Goal: Task Accomplishment & Management: Manage account settings

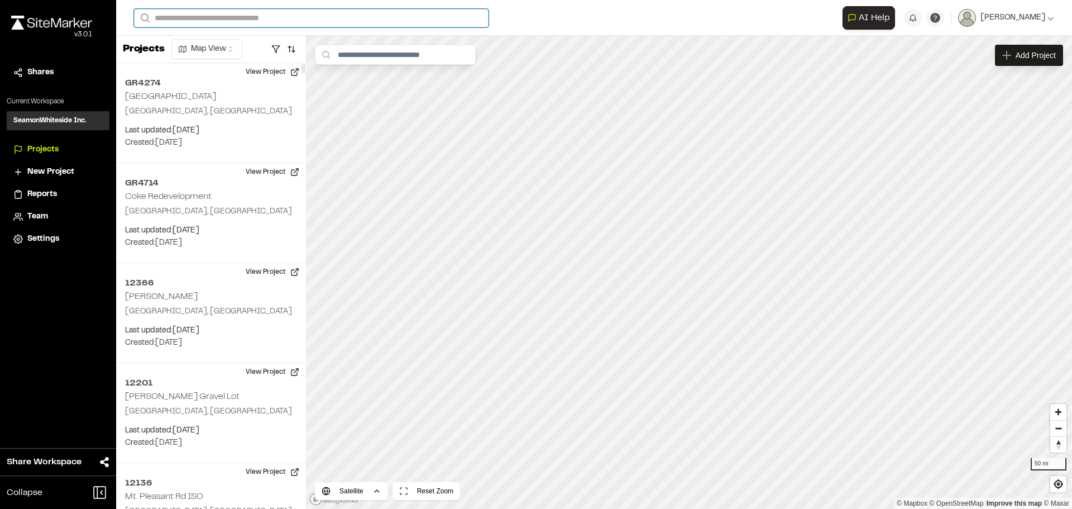
click at [216, 13] on input "Search" at bounding box center [311, 18] width 355 height 18
type input "*****"
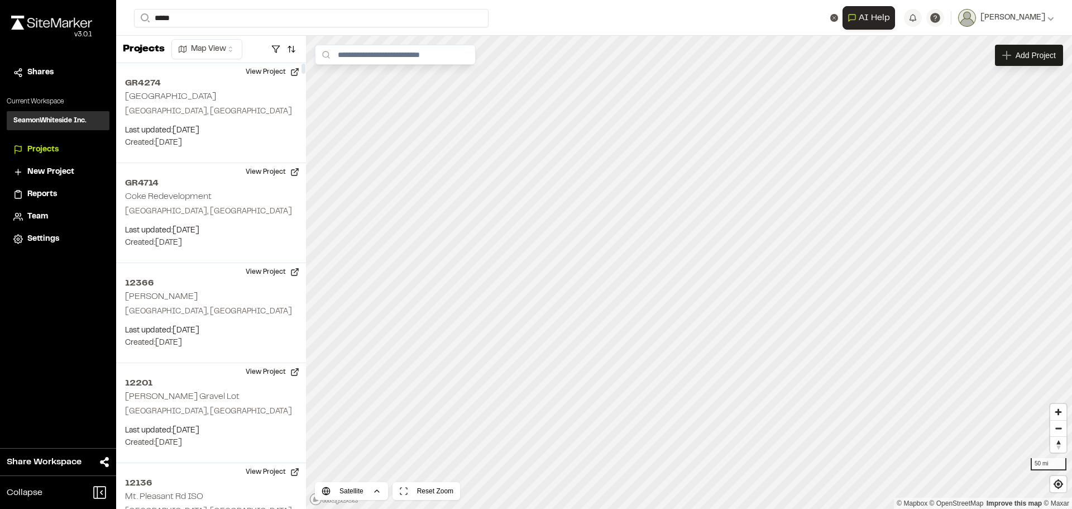
click at [184, 51] on p "[GEOGRAPHIC_DATA] , [GEOGRAPHIC_DATA]" at bounding box center [223, 57] width 164 height 12
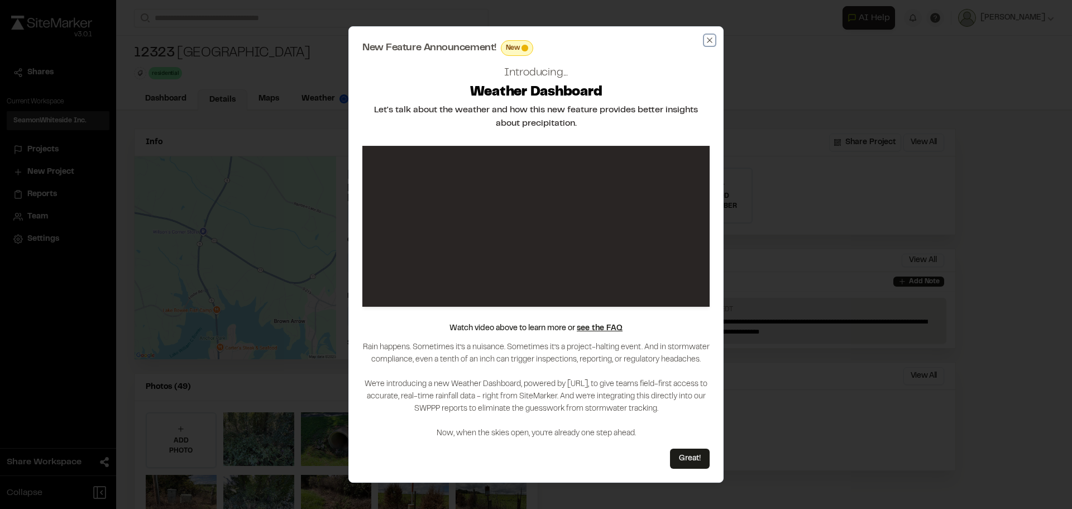
click at [708, 38] on icon "button" at bounding box center [709, 39] width 5 height 5
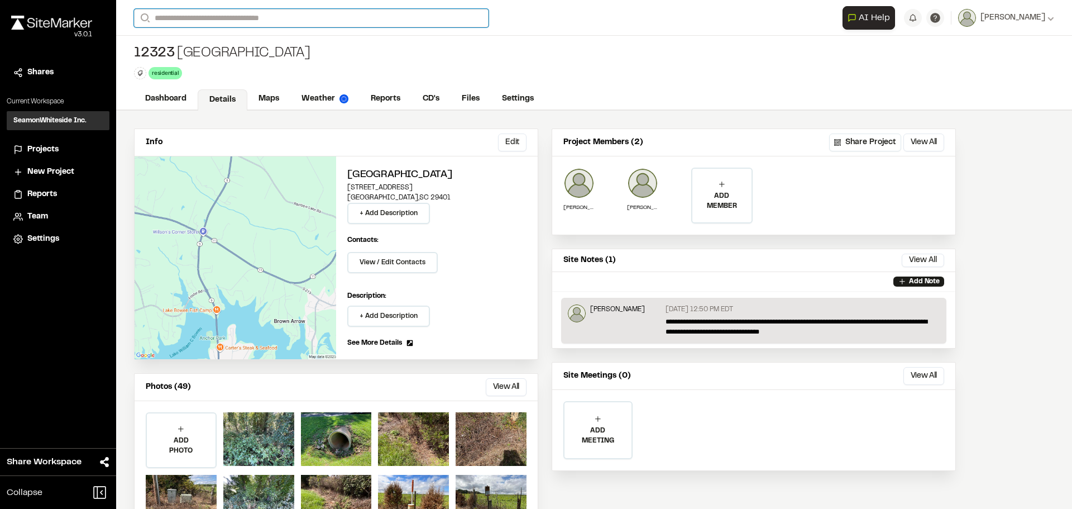
click at [241, 15] on input "Search" at bounding box center [311, 18] width 355 height 18
type input "**********"
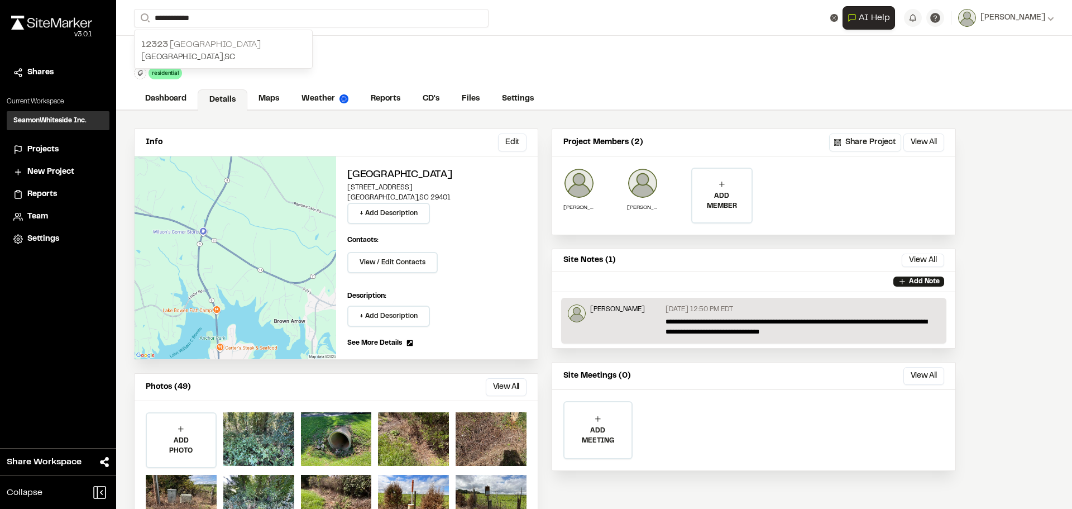
click at [236, 52] on p "[GEOGRAPHIC_DATA] , [GEOGRAPHIC_DATA]" at bounding box center [223, 57] width 164 height 12
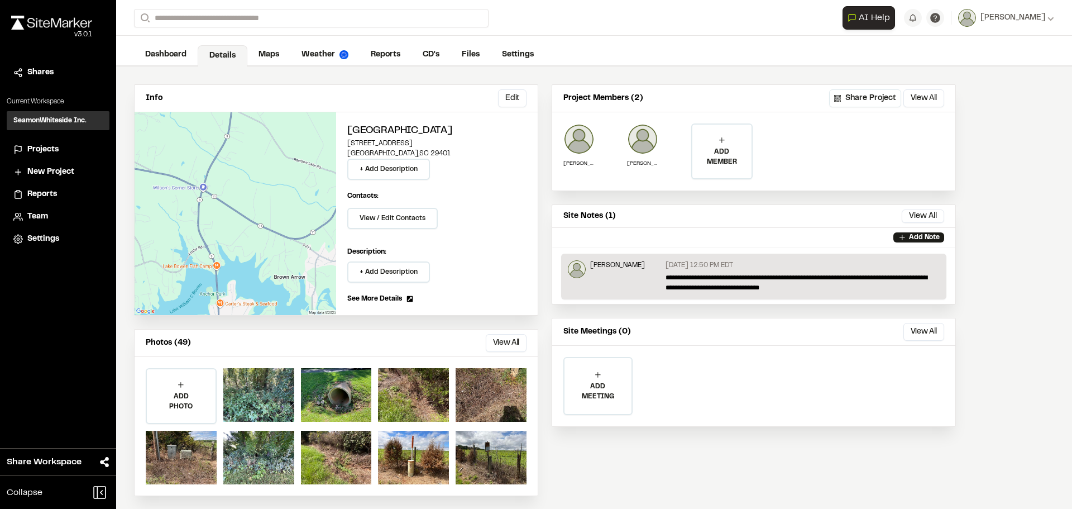
scroll to position [49, 0]
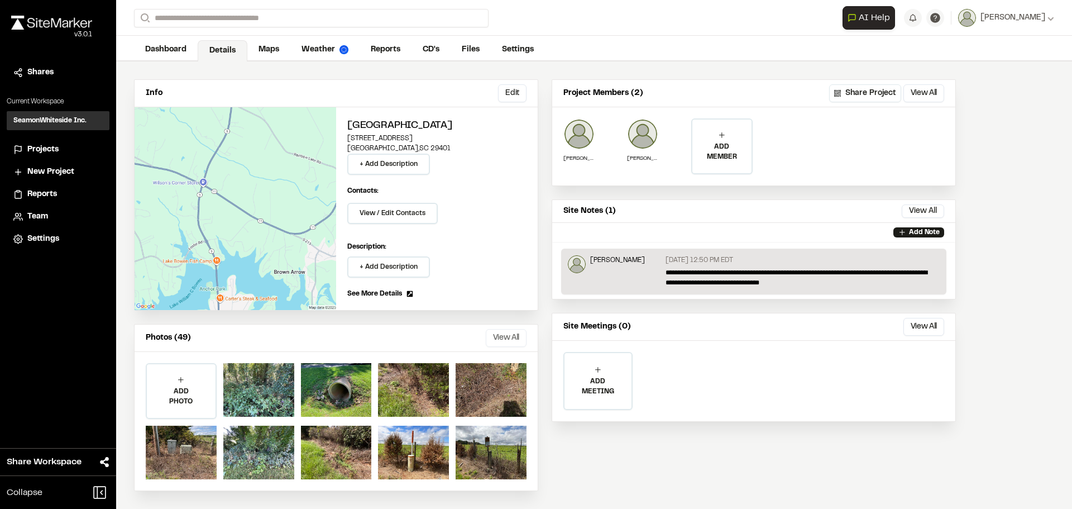
click at [503, 330] on button "View All" at bounding box center [506, 338] width 41 height 18
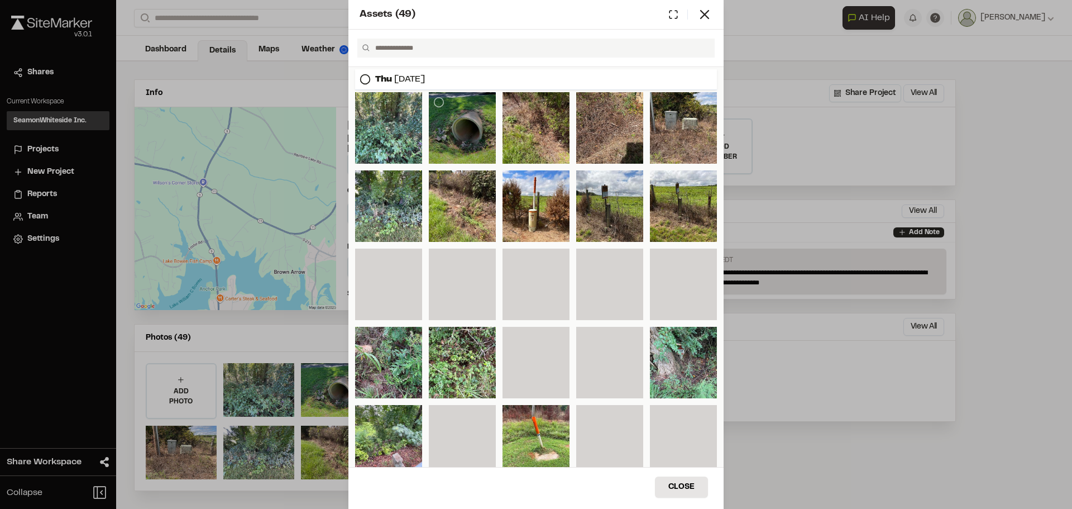
click at [485, 117] on div at bounding box center [462, 127] width 67 height 71
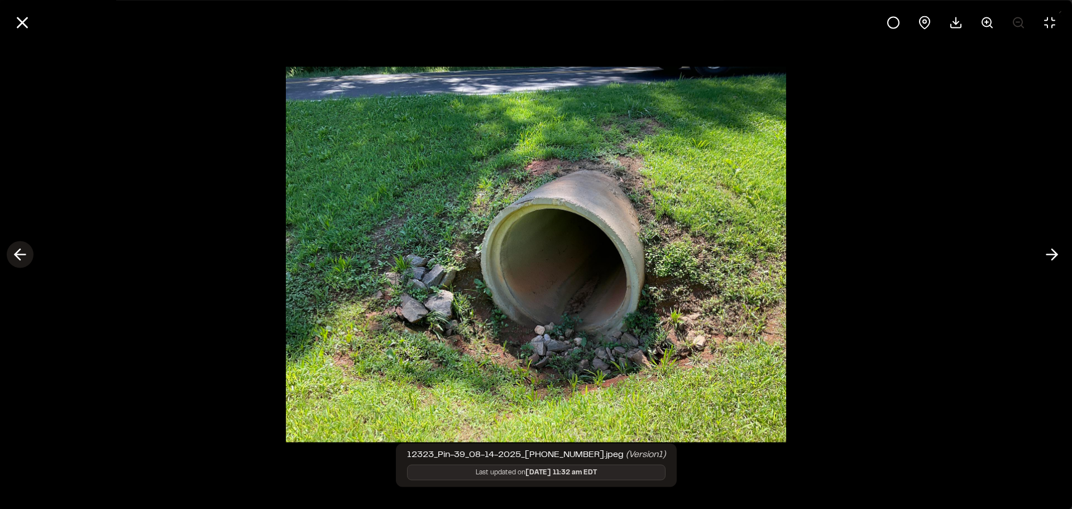
click at [20, 249] on polyline at bounding box center [17, 254] width 5 height 11
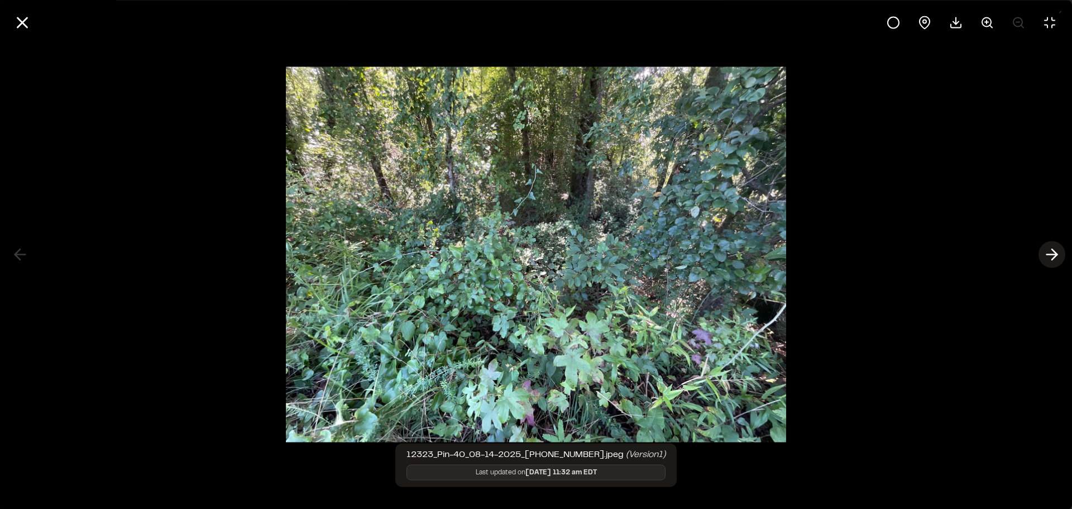
click at [1047, 252] on icon at bounding box center [1052, 254] width 18 height 19
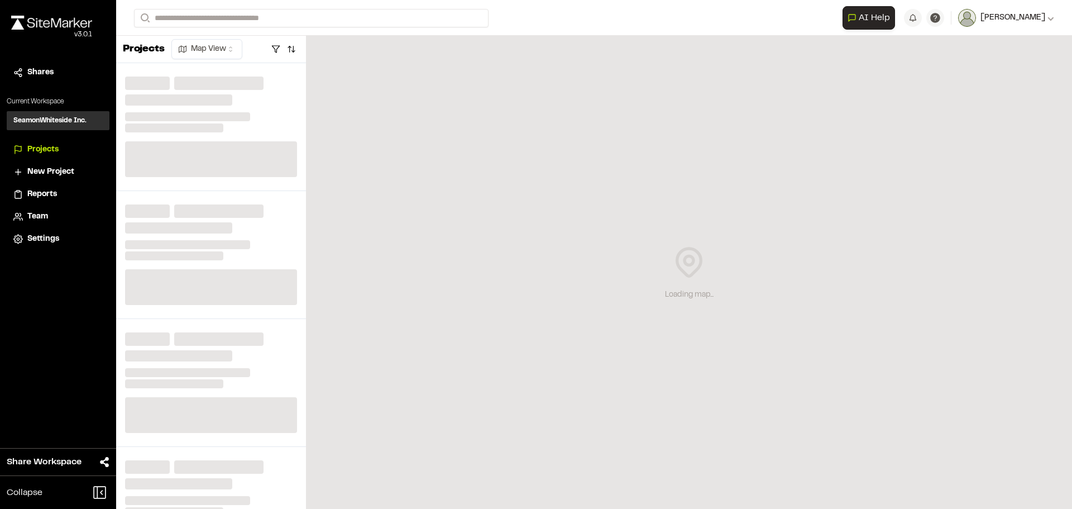
click at [1041, 16] on span "[PERSON_NAME]" at bounding box center [1013, 18] width 65 height 12
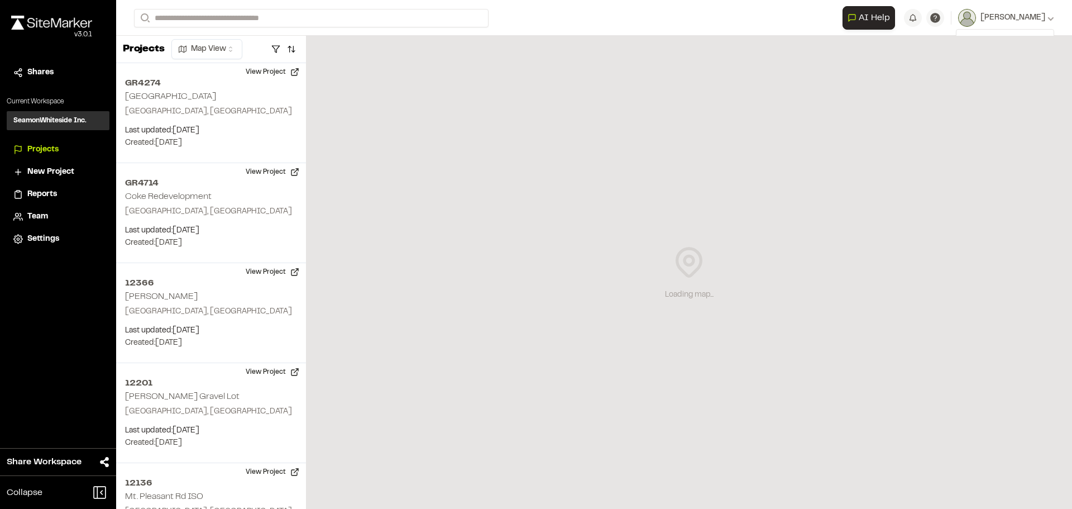
click at [780, 21] on form "Search" at bounding box center [488, 18] width 709 height 18
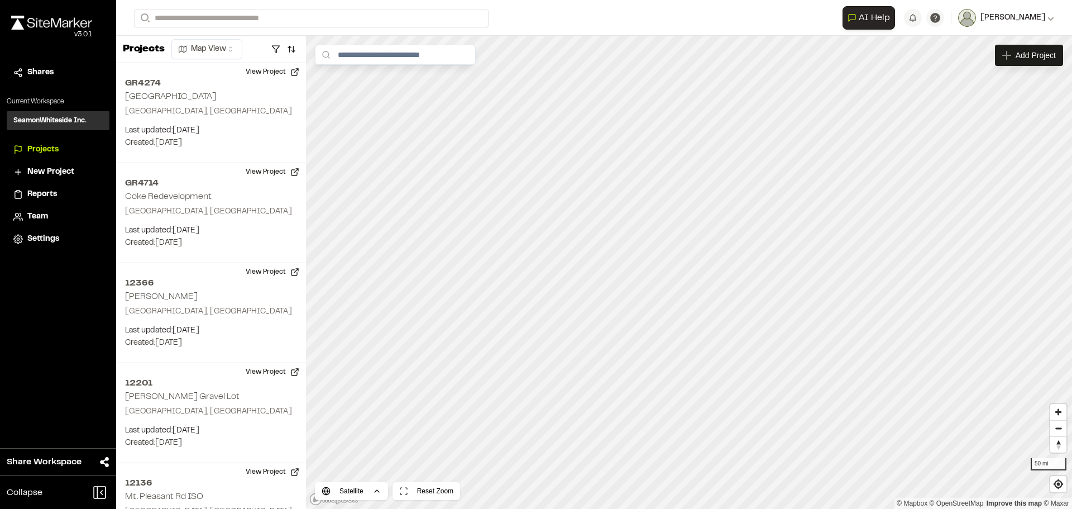
click at [1037, 25] on button "[PERSON_NAME]" at bounding box center [1006, 18] width 96 height 18
click at [985, 58] on link "Settings" at bounding box center [1005, 59] width 97 height 17
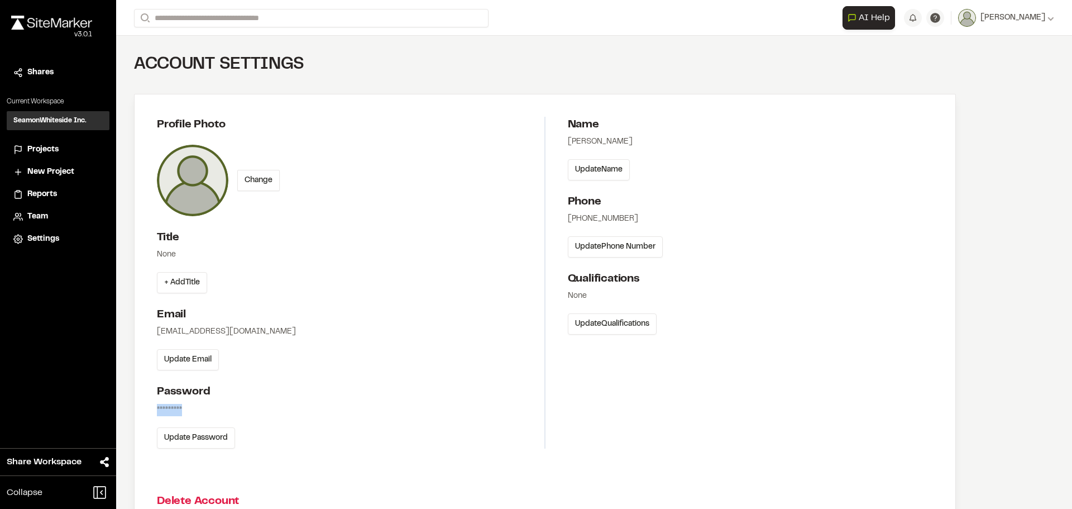
drag, startPoint x: 155, startPoint y: 408, endPoint x: 182, endPoint y: 407, distance: 26.3
click at [182, 407] on div "Profile Photo Change Title None + Add Title Email shanson@seamonwhiteside.com U…" at bounding box center [546, 282] width 822 height 376
